Goal: Navigation & Orientation: Find specific page/section

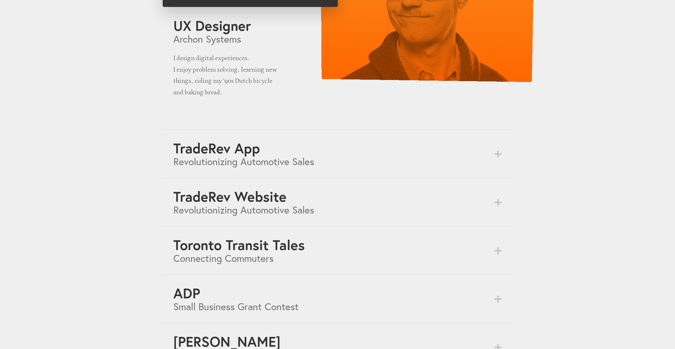
scroll to position [117, 0]
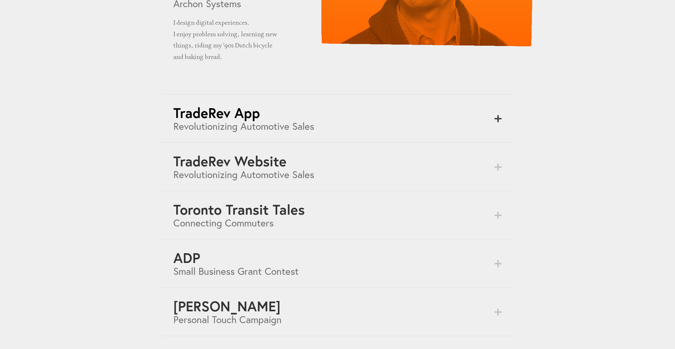
click at [202, 115] on h2 "TradeRev App" at bounding box center [337, 113] width 328 height 14
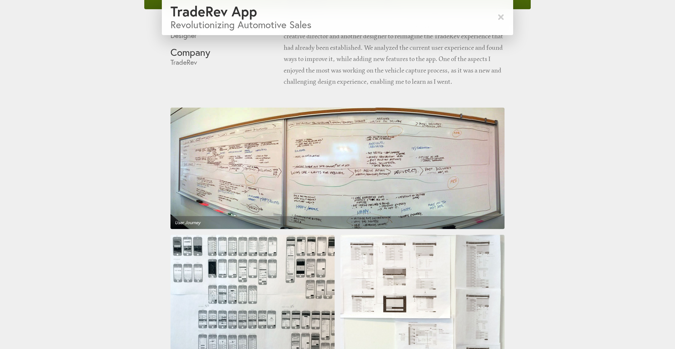
scroll to position [360, 0]
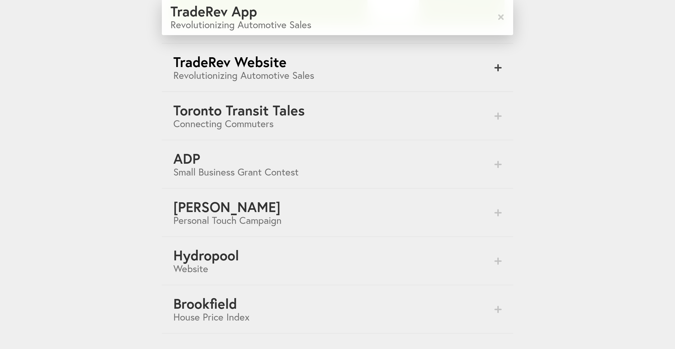
click at [251, 72] on h3 "Revolutionizing Automotive Sales" at bounding box center [337, 75] width 328 height 10
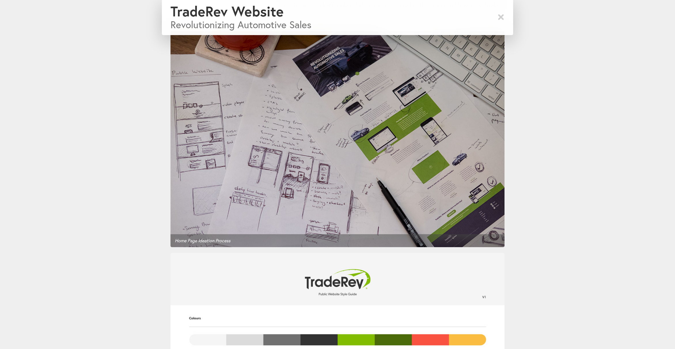
scroll to position [0, 0]
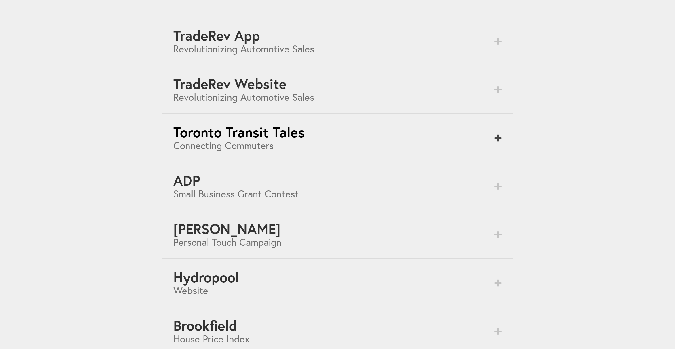
scroll to position [251, 0]
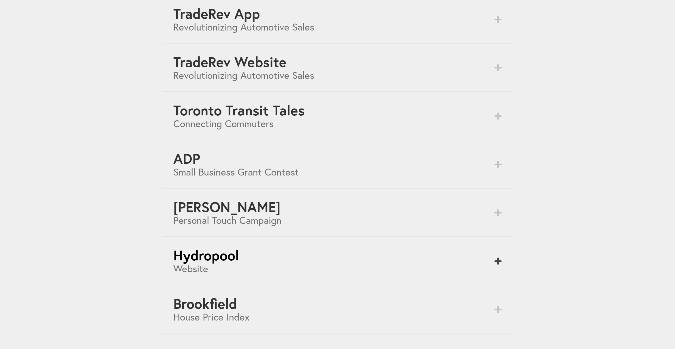
click at [291, 246] on div "Hydropool Website" at bounding box center [337, 261] width 351 height 48
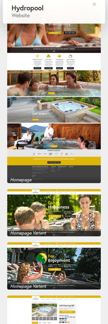
scroll to position [685, 0]
